Goal: Navigation & Orientation: Find specific page/section

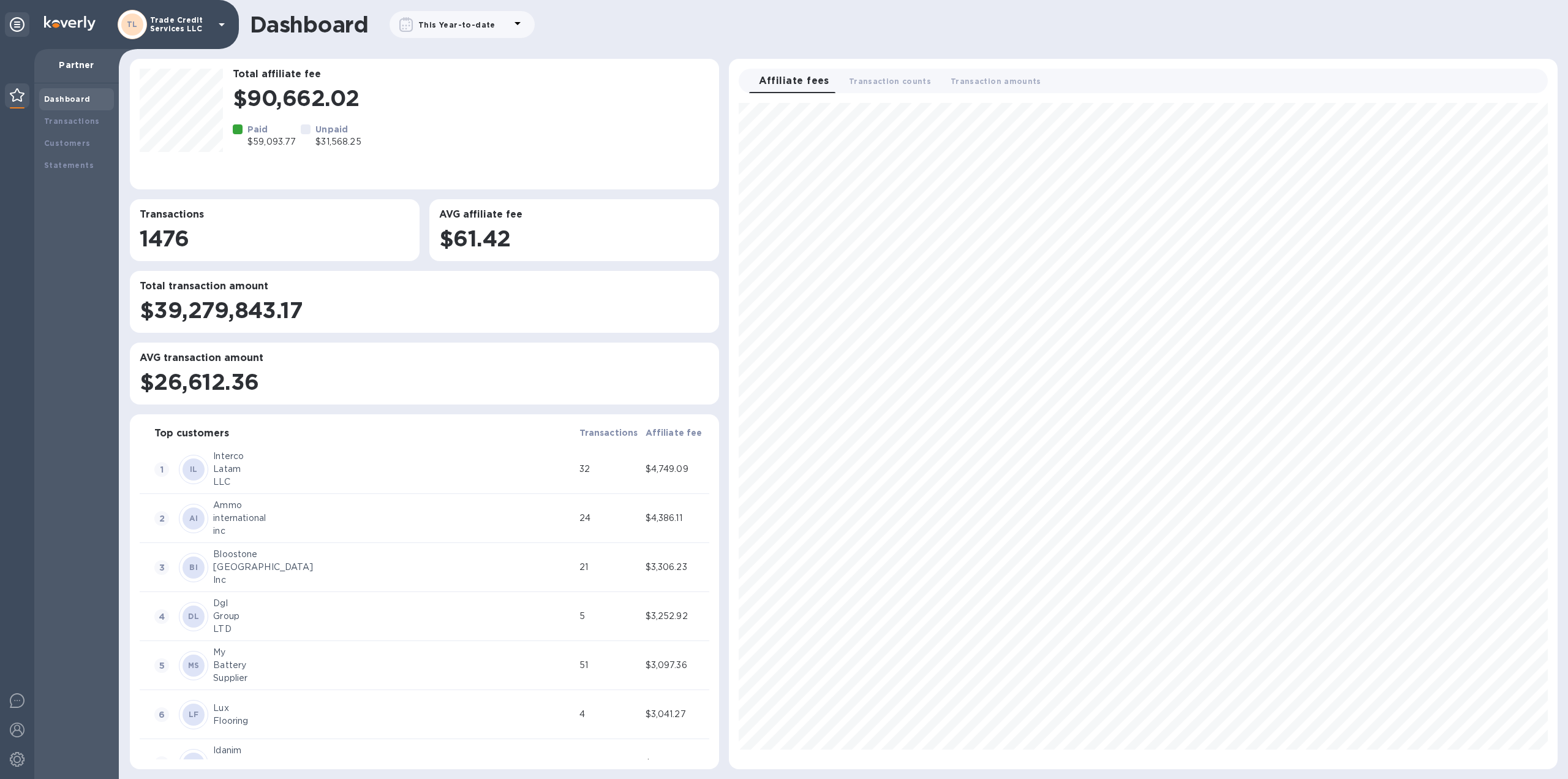
scroll to position [656, 818]
click at [56, 108] on div "Dashboard" at bounding box center [76, 99] width 75 height 22
click at [56, 112] on div "Transactions" at bounding box center [76, 121] width 75 height 22
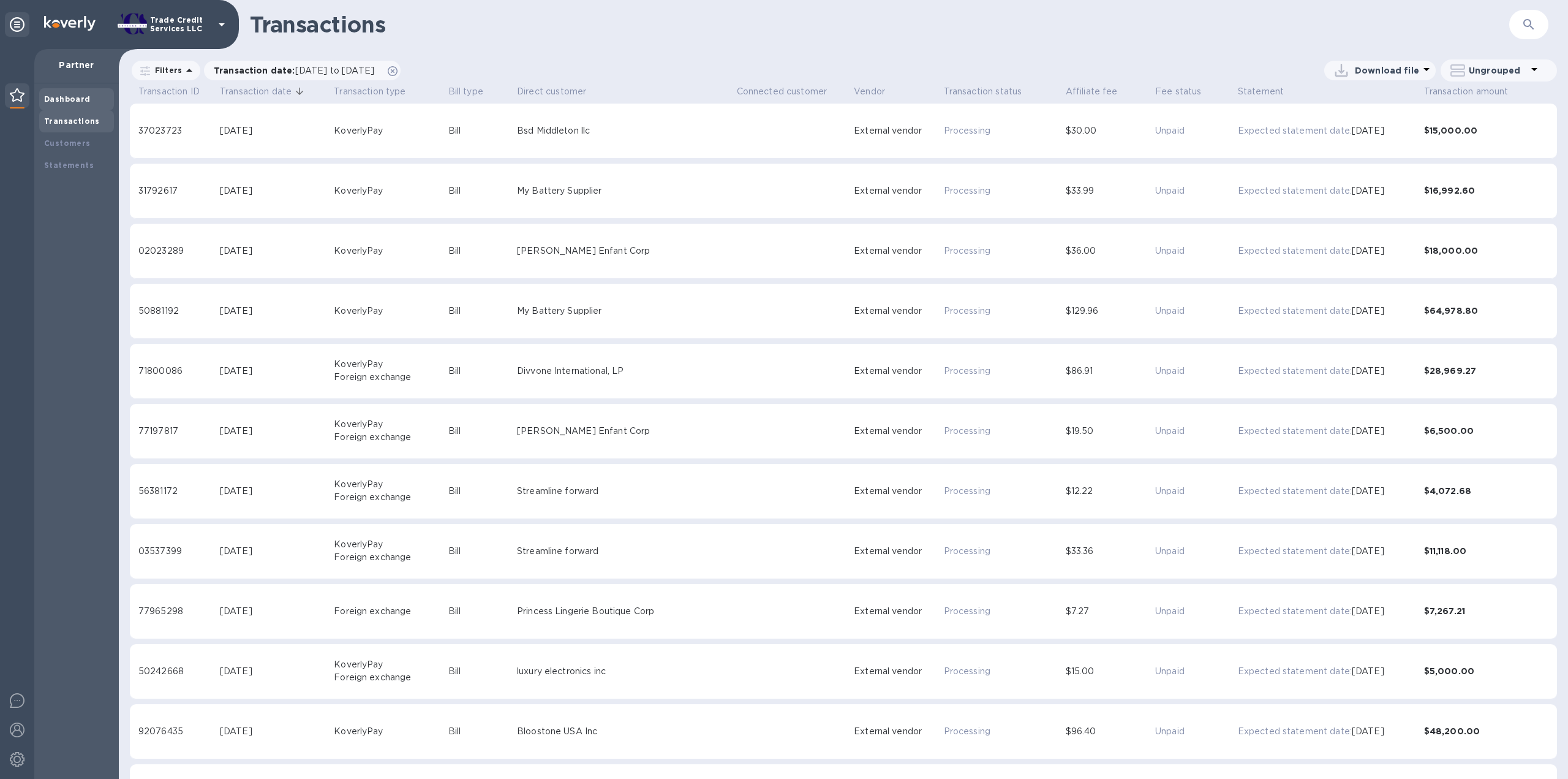
click at [66, 99] on b "Dashboard" at bounding box center [68, 99] width 47 height 9
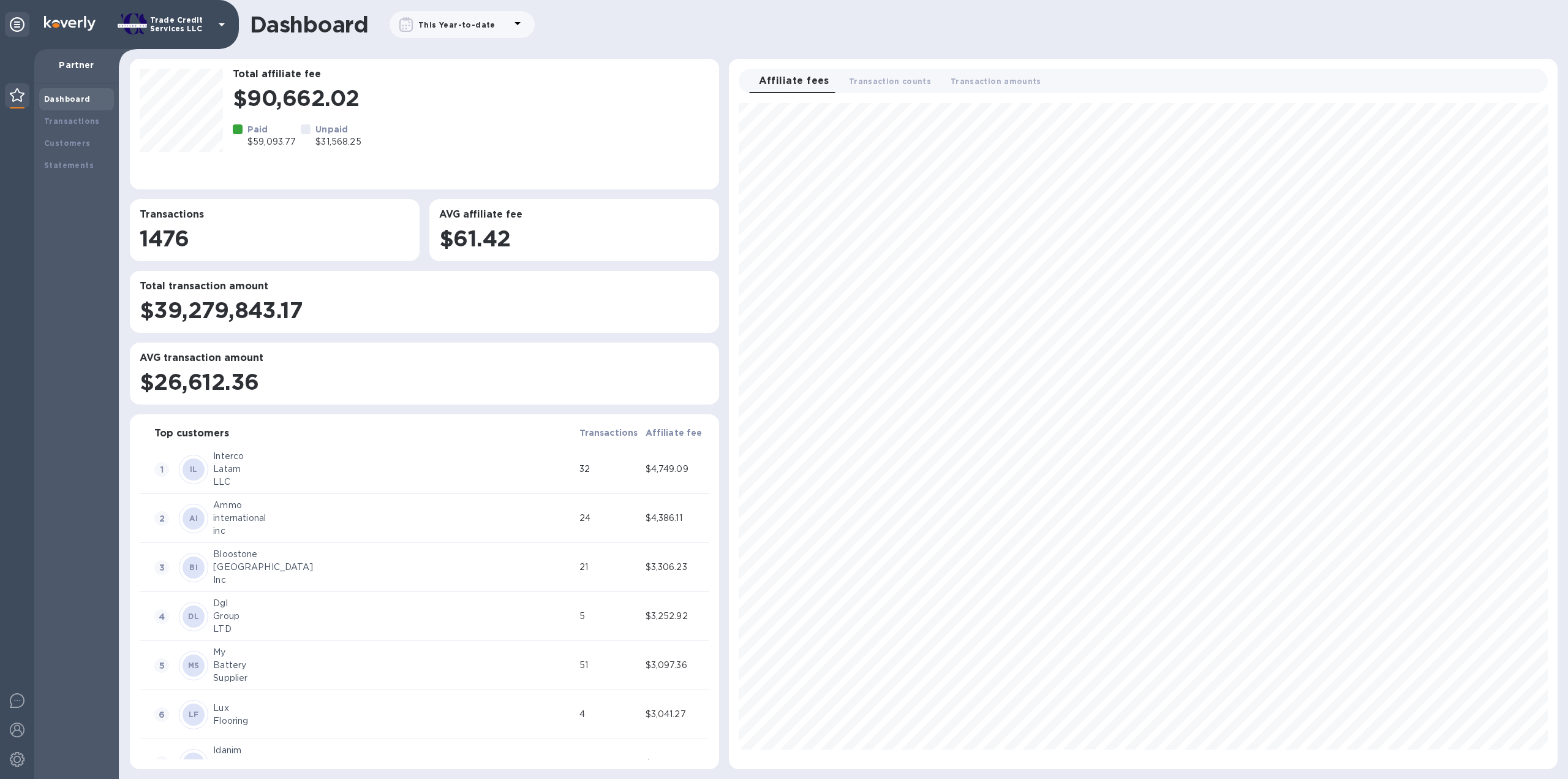
scroll to position [656, 818]
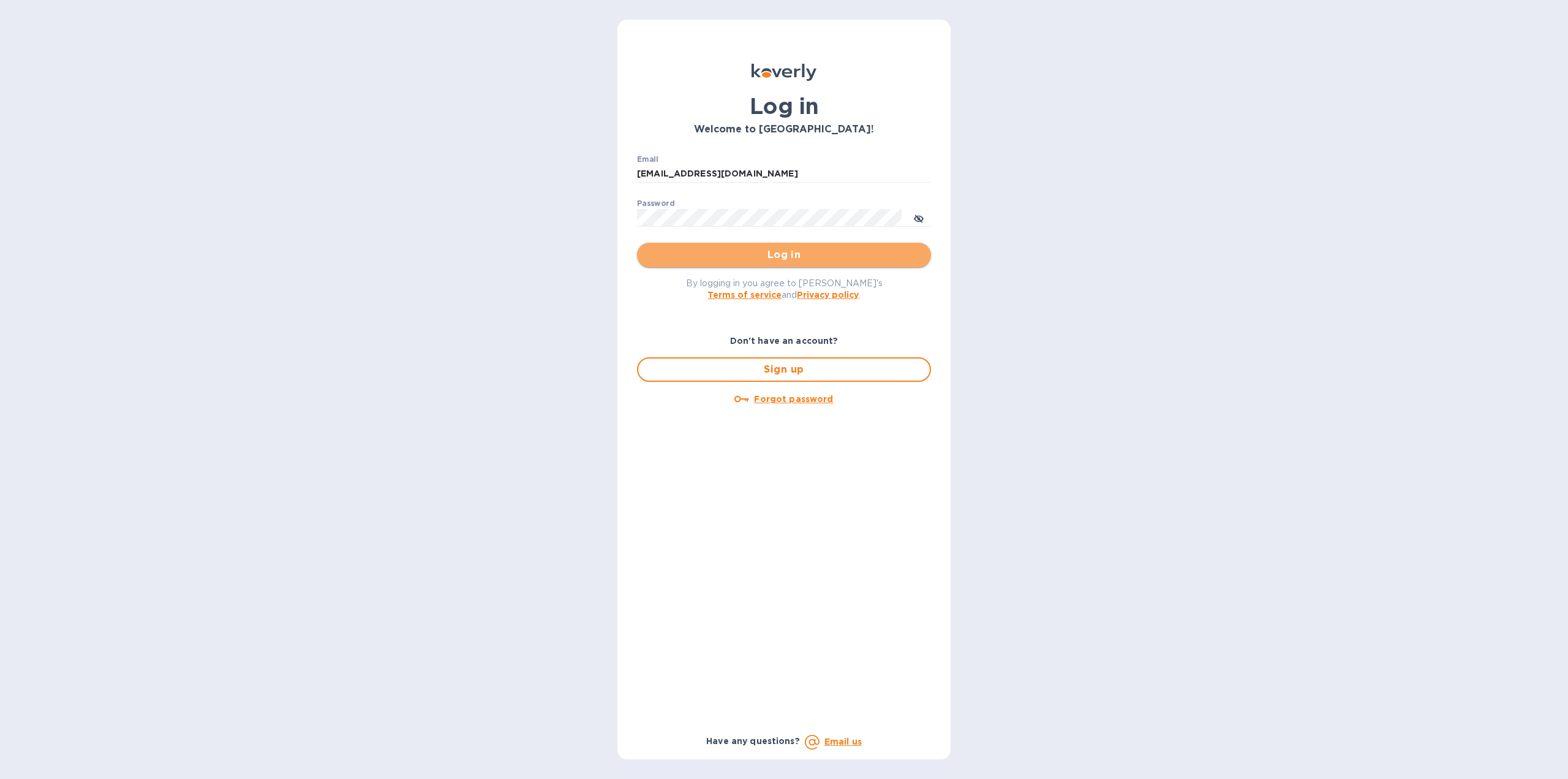
click at [740, 246] on button "Log in" at bounding box center [784, 255] width 294 height 24
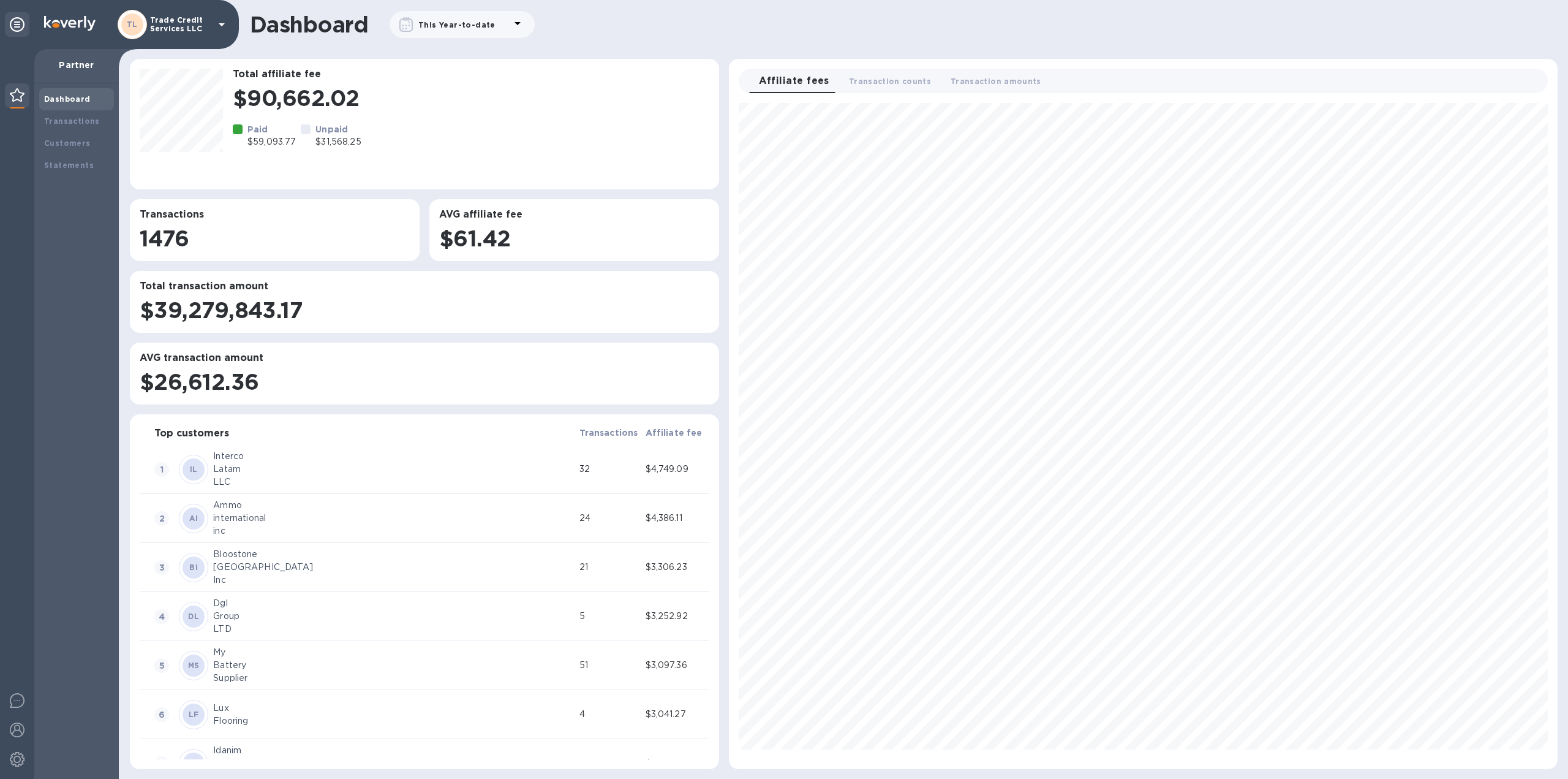
scroll to position [656, 818]
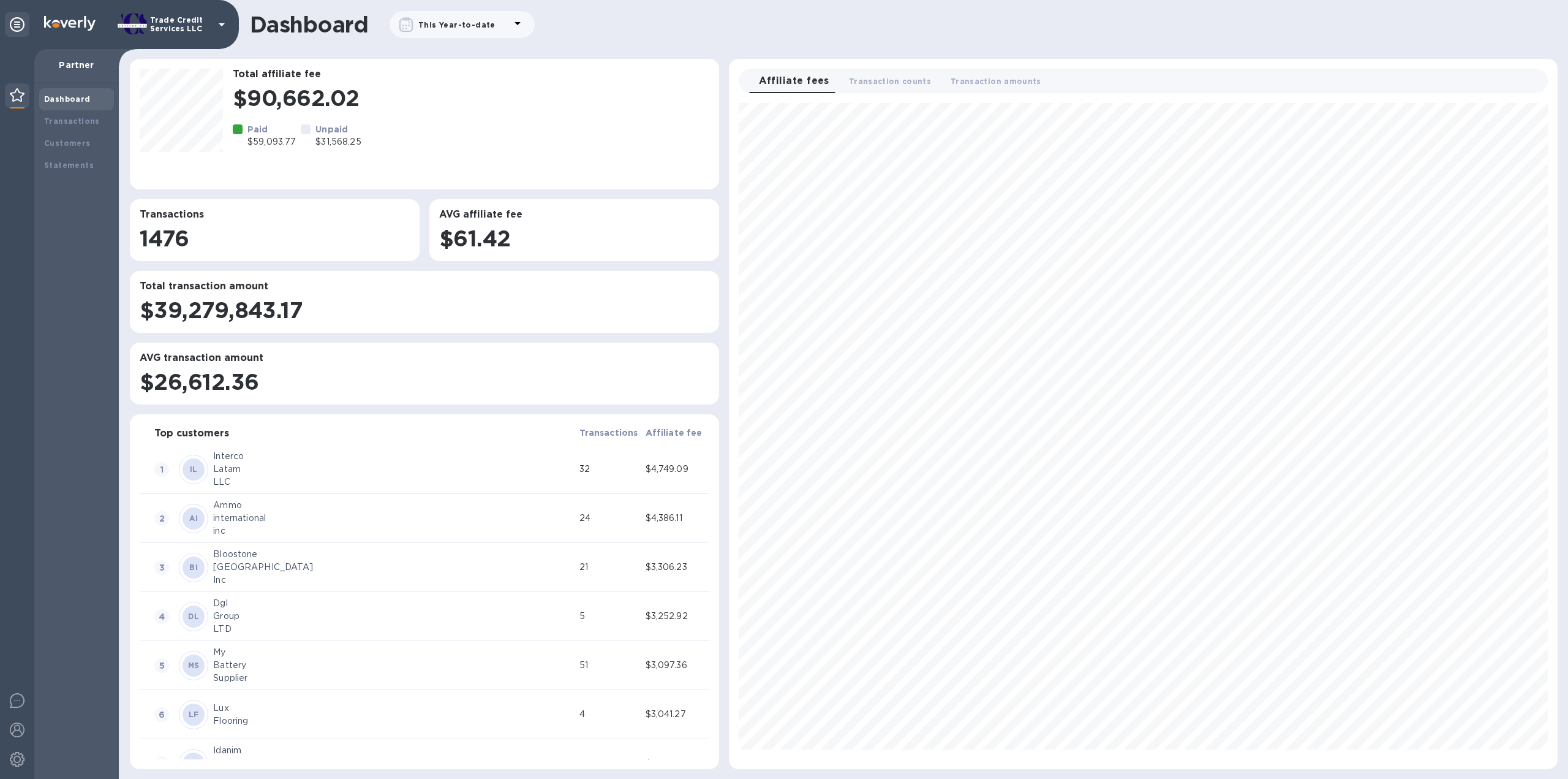
scroll to position [656, 818]
